Goal: Check status: Check status

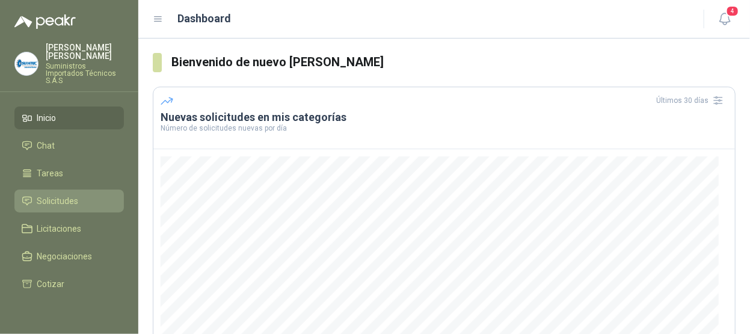
click at [75, 194] on span "Solicitudes" at bounding box center [58, 200] width 42 height 13
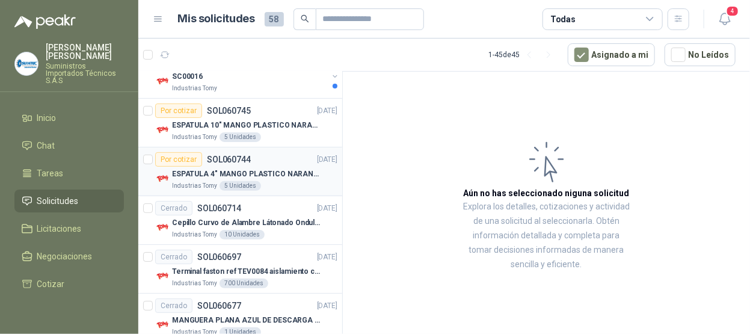
scroll to position [120, 0]
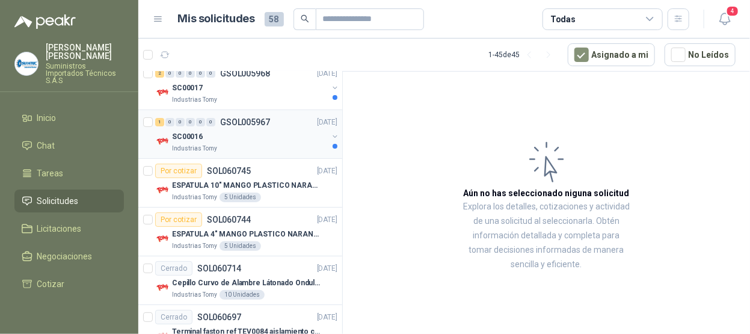
click at [295, 140] on div "SC00016" at bounding box center [250, 136] width 156 height 14
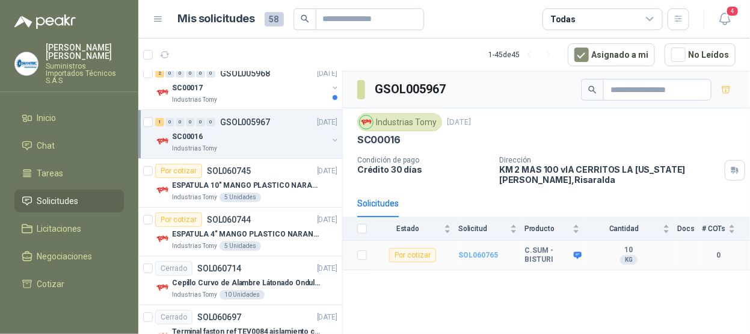
click at [478, 252] on b "SOL060765" at bounding box center [478, 255] width 40 height 8
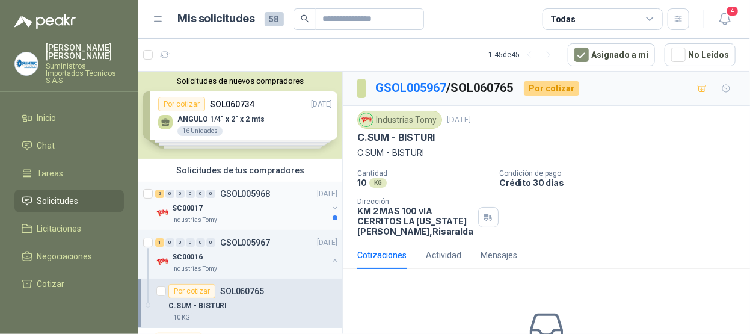
click at [293, 211] on div "SC00017" at bounding box center [250, 208] width 156 height 14
